Goal: Find contact information: Find contact information

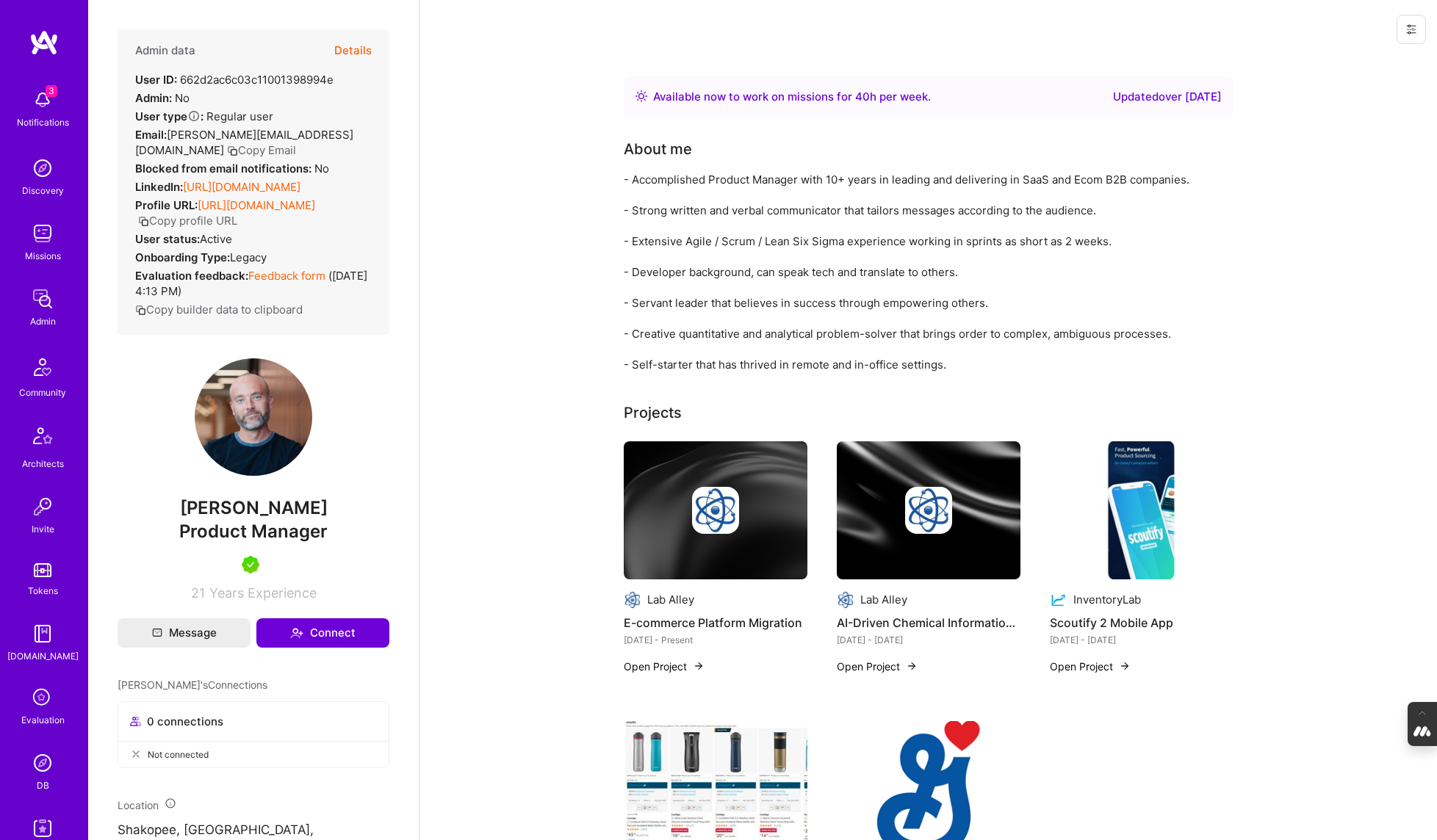
click at [271, 142] on button "Copy Email" at bounding box center [261, 150] width 69 height 15
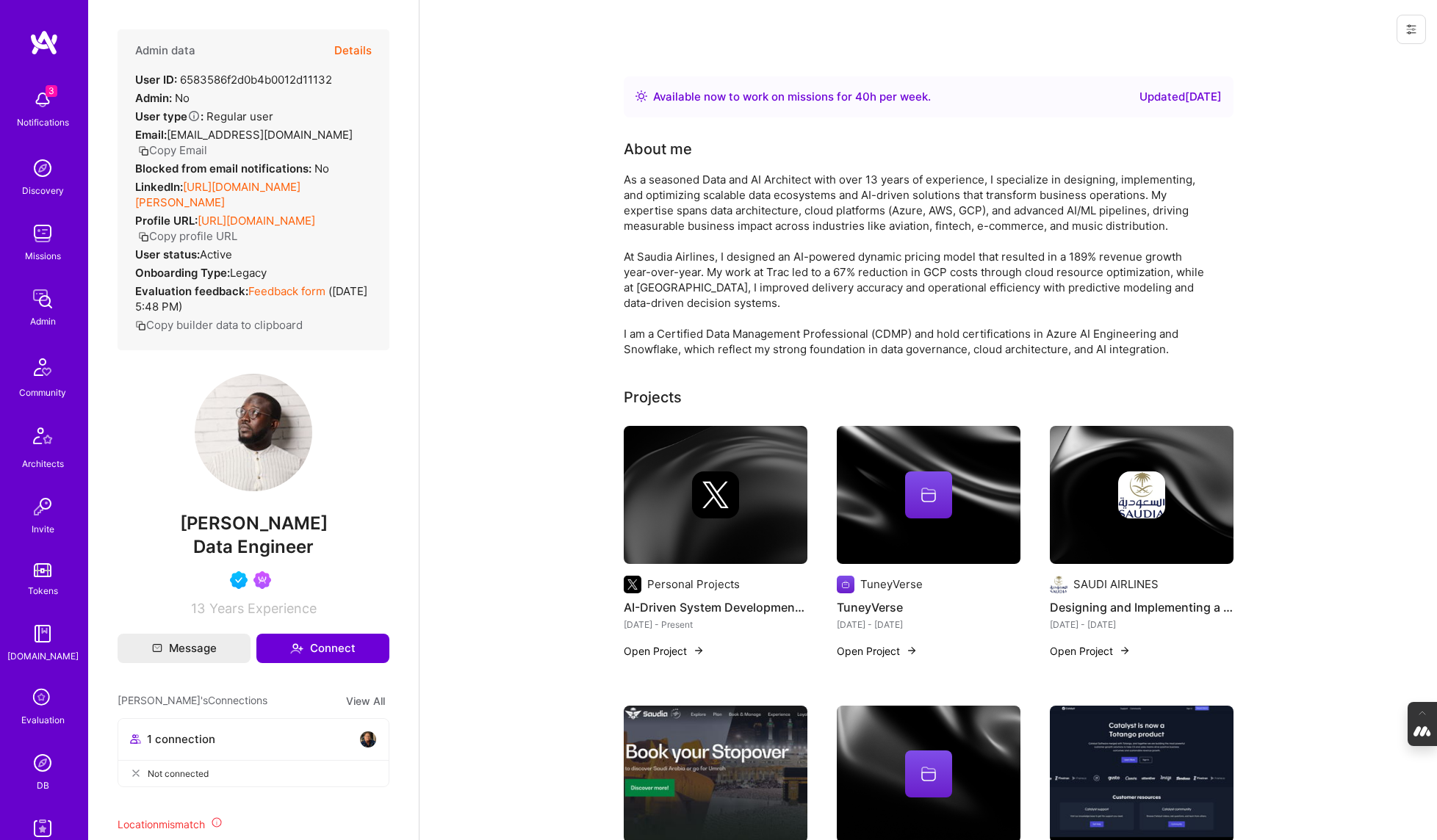
click at [150, 145] on icon "button" at bounding box center [143, 150] width 11 height 11
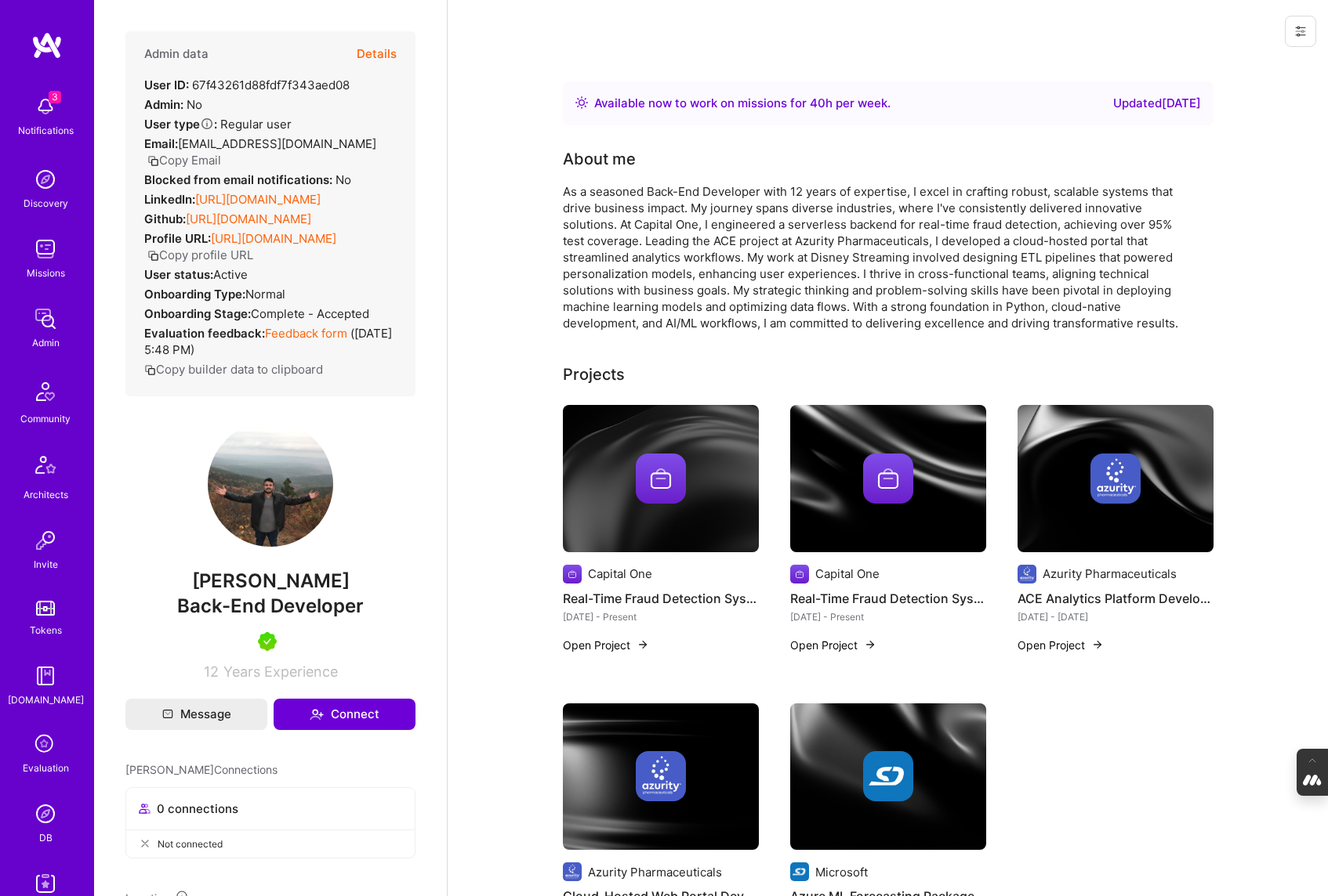
click at [46, 820] on img at bounding box center [45, 814] width 32 height 32
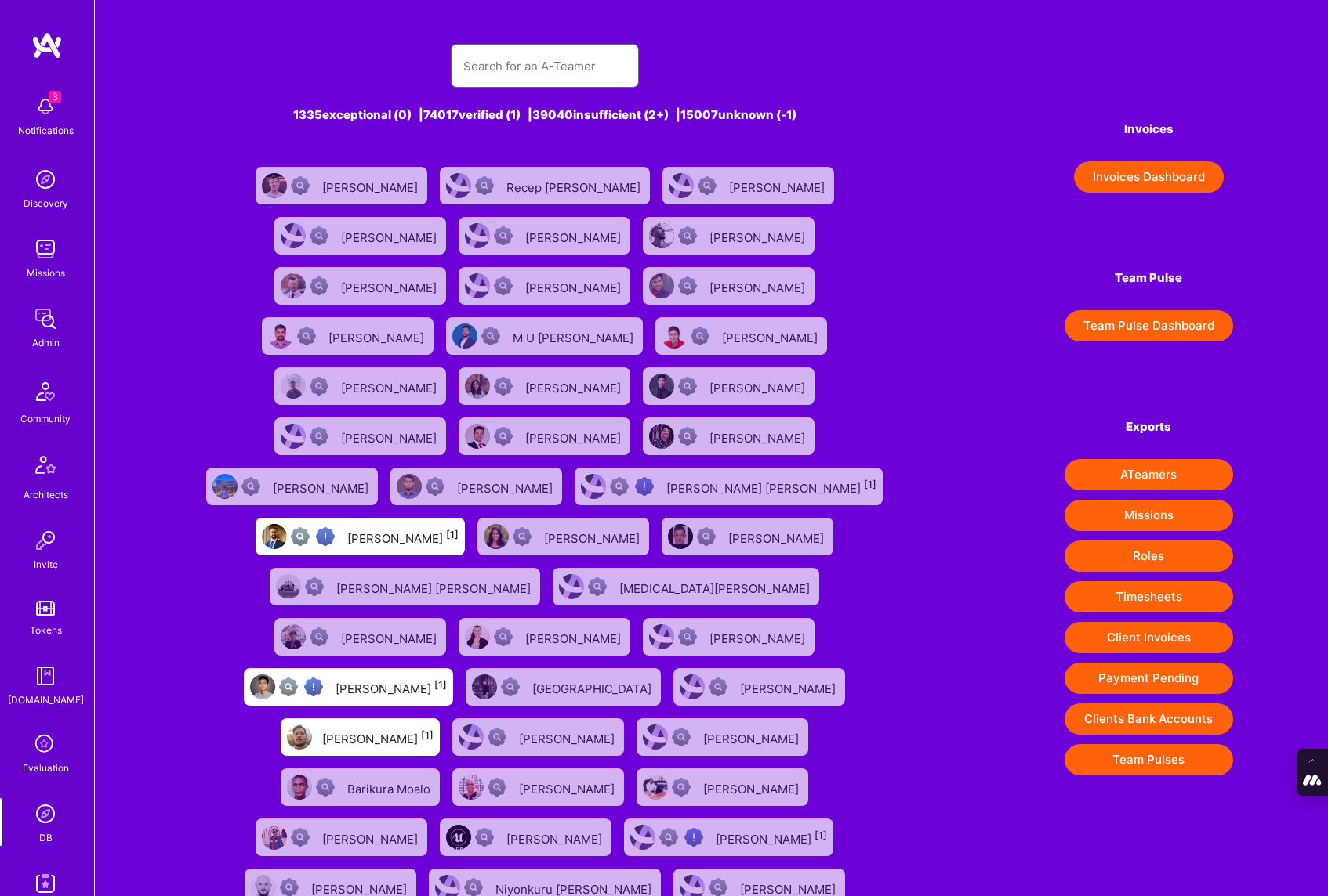
click at [565, 68] on input "text" at bounding box center [545, 66] width 163 height 40
paste input "[PERSON_NAME]"
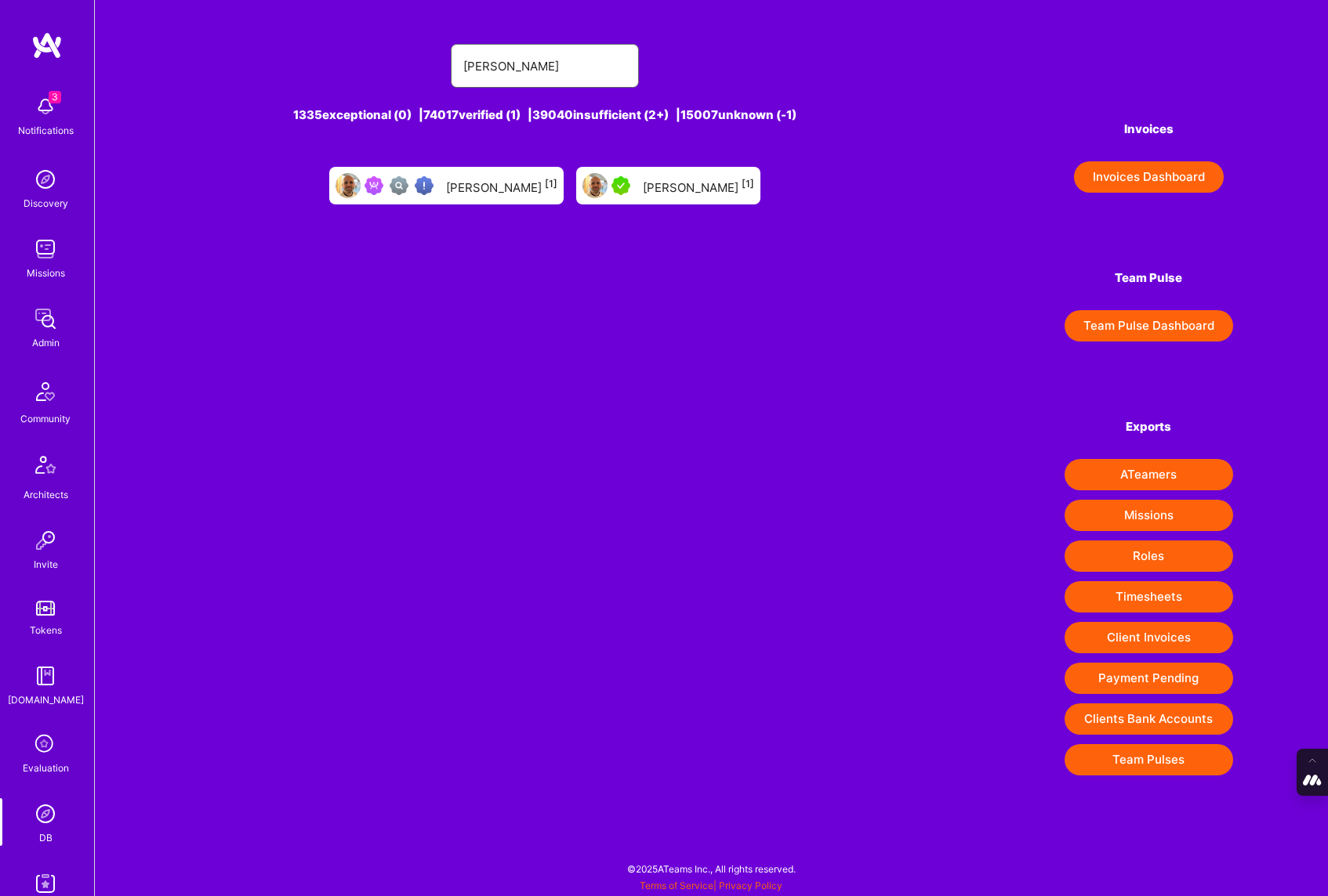
type input "[PERSON_NAME]"
click at [493, 187] on div "[PERSON_NAME] [1]" at bounding box center [502, 185] width 111 height 20
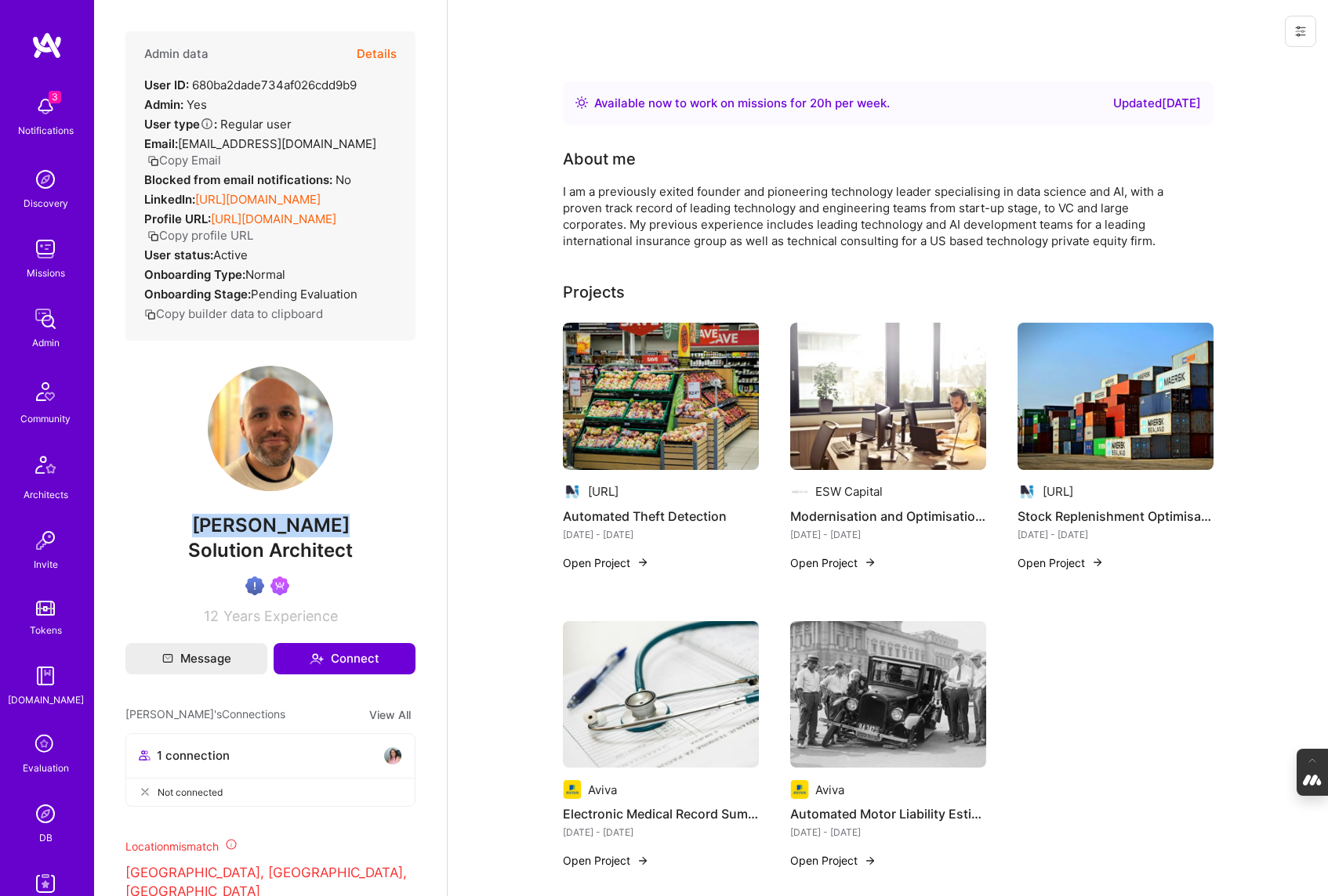
drag, startPoint x: 331, startPoint y: 526, endPoint x: 162, endPoint y: 526, distance: 169.0
click at [162, 526] on span "Linford Bacon" at bounding box center [270, 525] width 290 height 24
copy span "Linford Bacon"
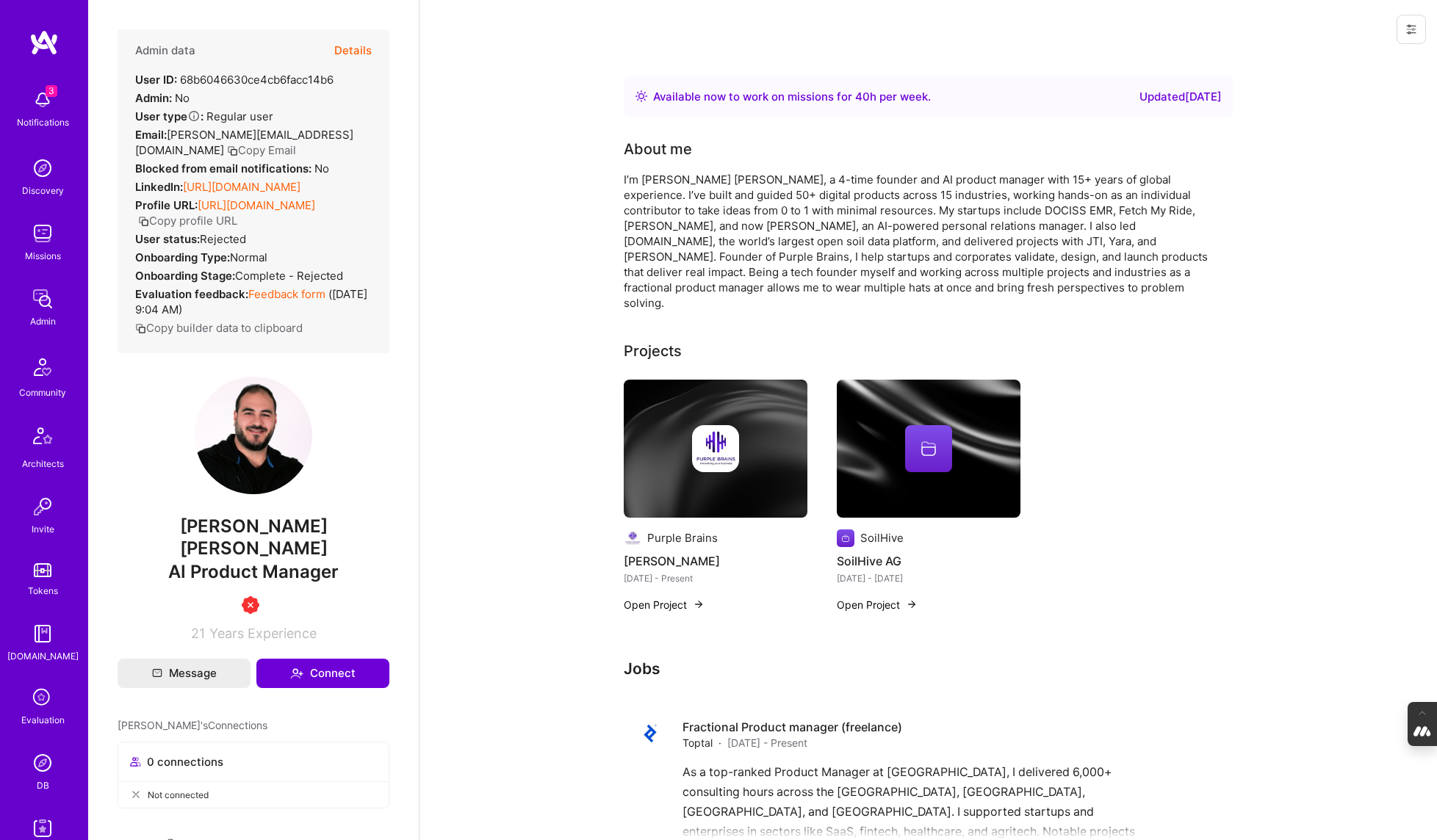
click at [227, 149] on button "Copy Email" at bounding box center [261, 150] width 69 height 15
drag, startPoint x: 338, startPoint y: 81, endPoint x: 182, endPoint y: 83, distance: 156.0
click at [182, 83] on div "Admin data Details User ID: 68b6046630ce4cb6facc14b6 Admin: No User type Regula…" at bounding box center [254, 192] width 272 height 324
copy div "68b6046630ce4cb6facc14b6"
click at [361, 47] on button "Details" at bounding box center [353, 51] width 38 height 43
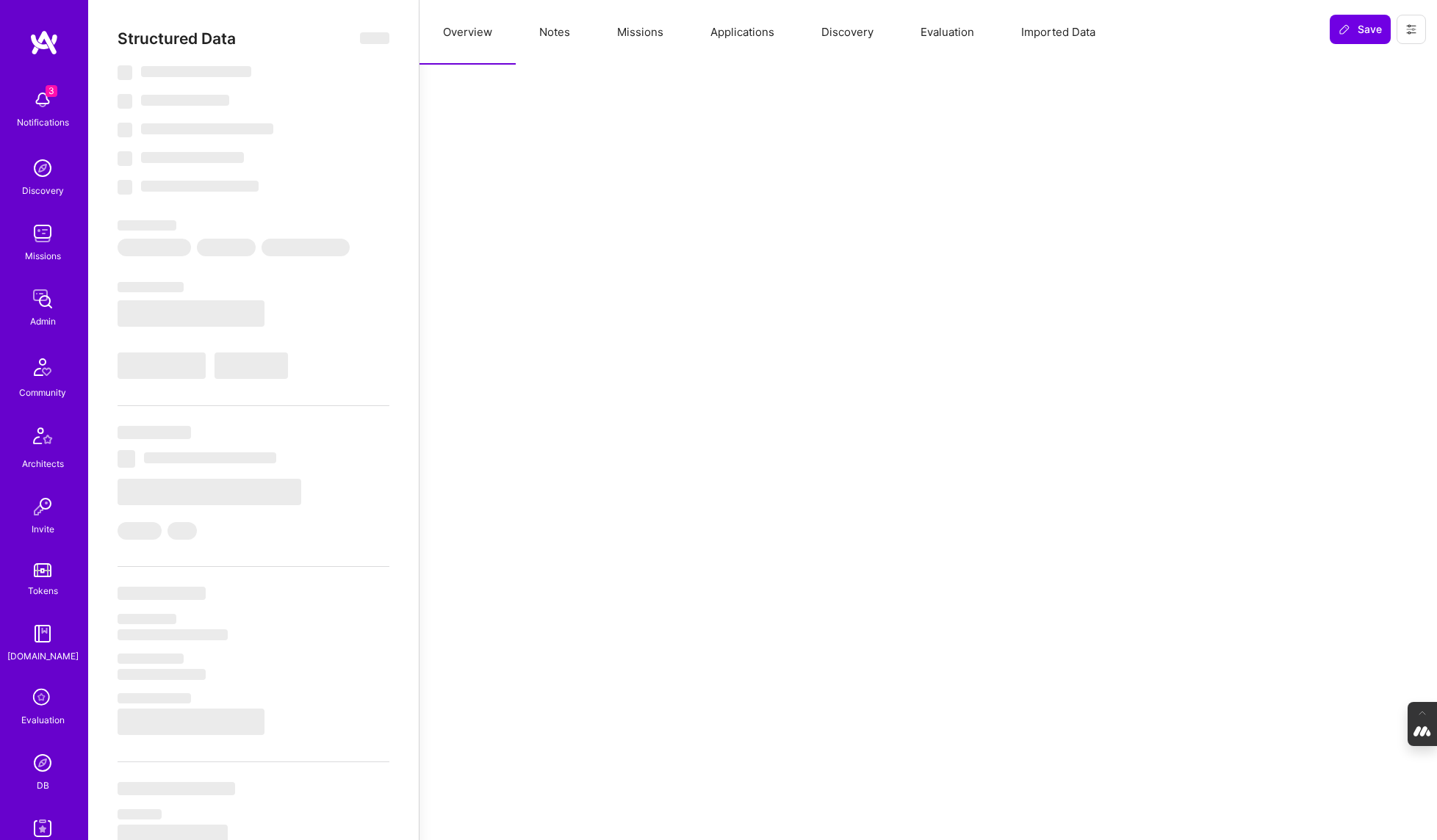
select select "Right Now"
select select "3"
select select "4"
select select "7"
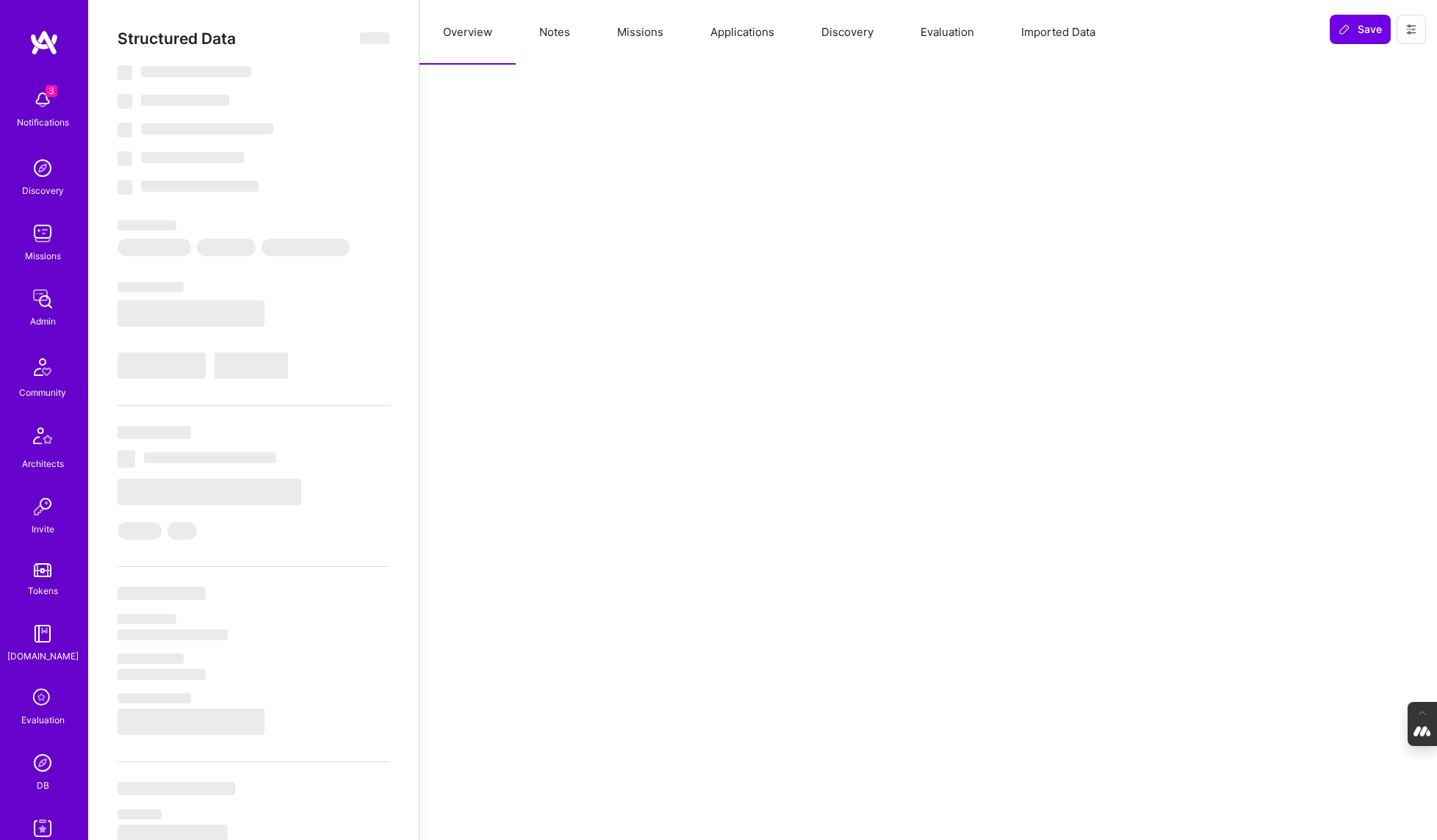
select select "LB"
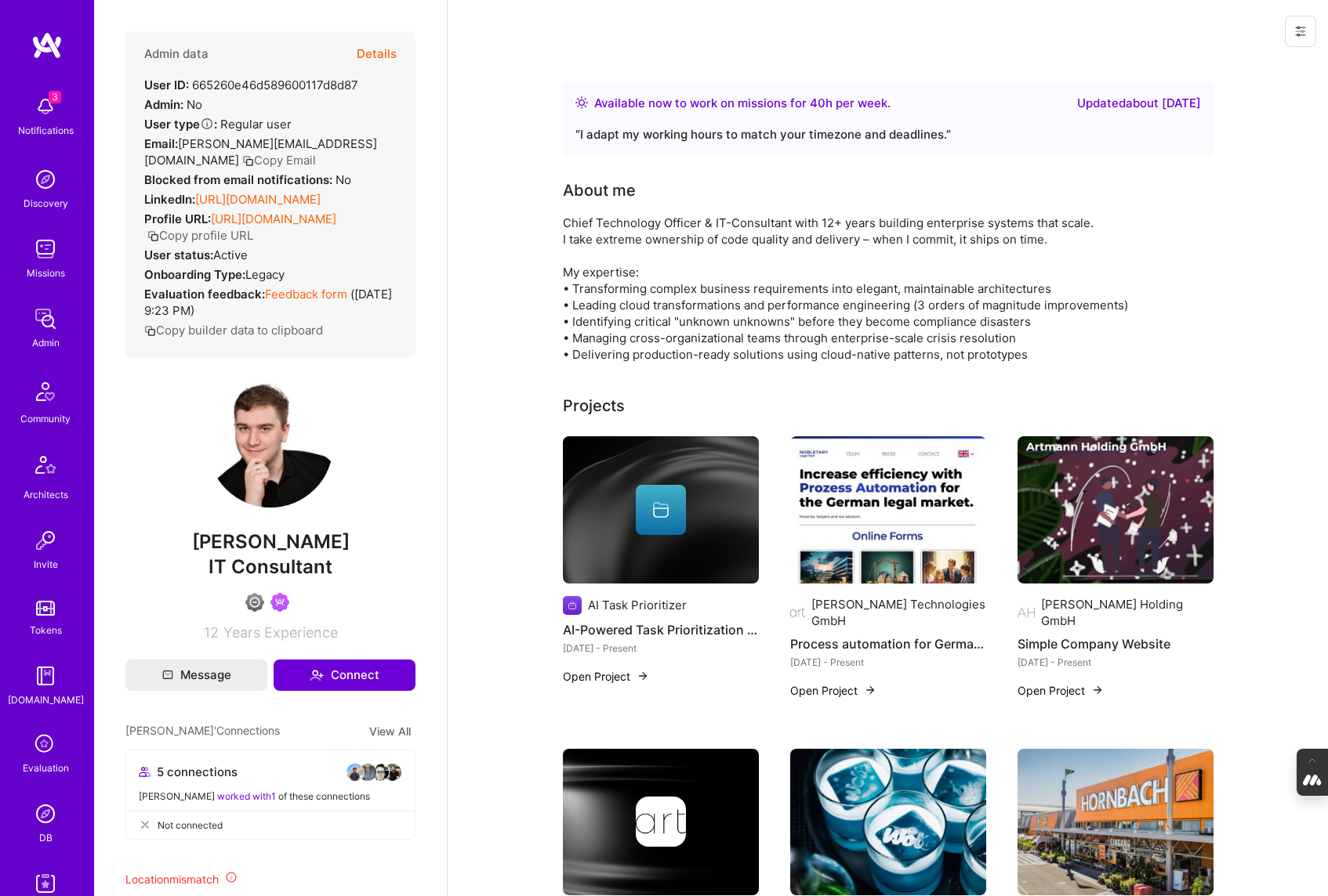
click at [316, 152] on button "Copy Email" at bounding box center [278, 160] width 74 height 16
